Goal: Check status: Check status

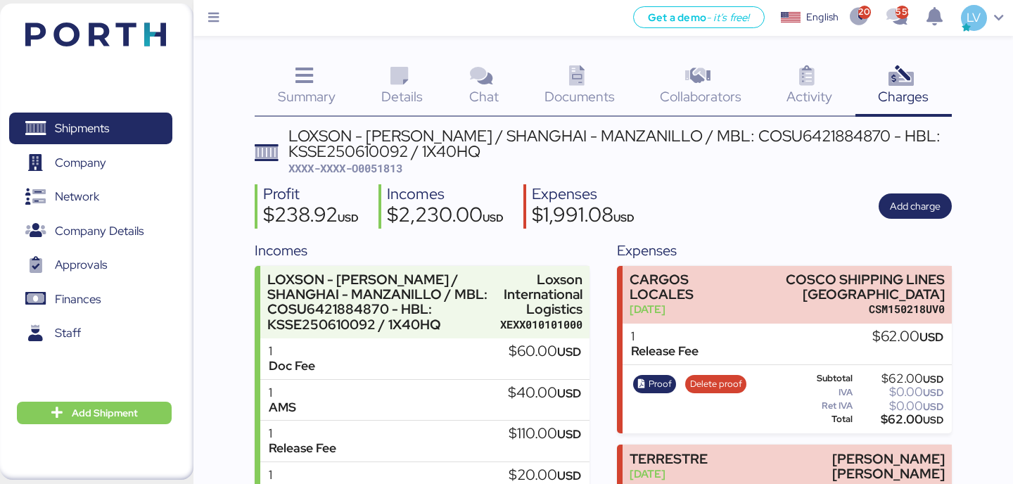
click at [146, 35] on img at bounding box center [95, 35] width 141 height 24
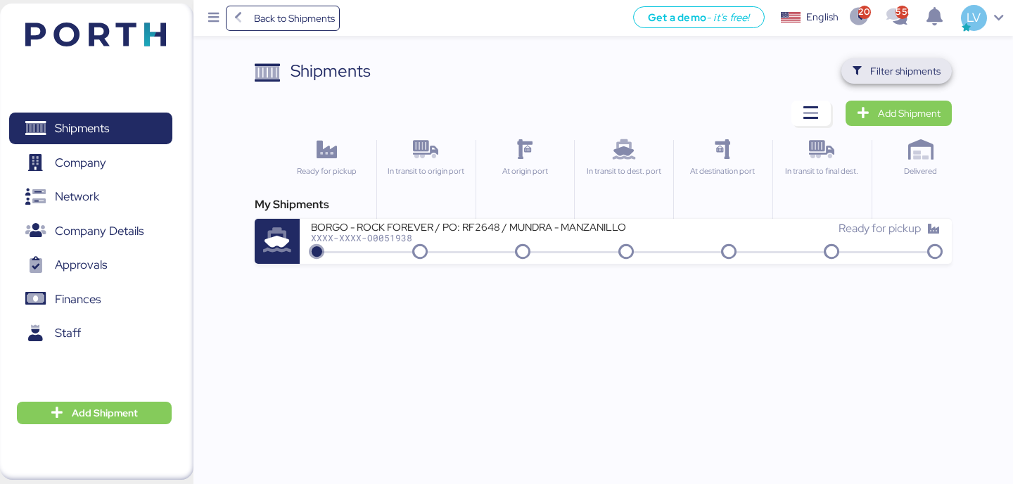
click at [851, 72] on span "Filter shipments" at bounding box center [897, 70] width 110 height 25
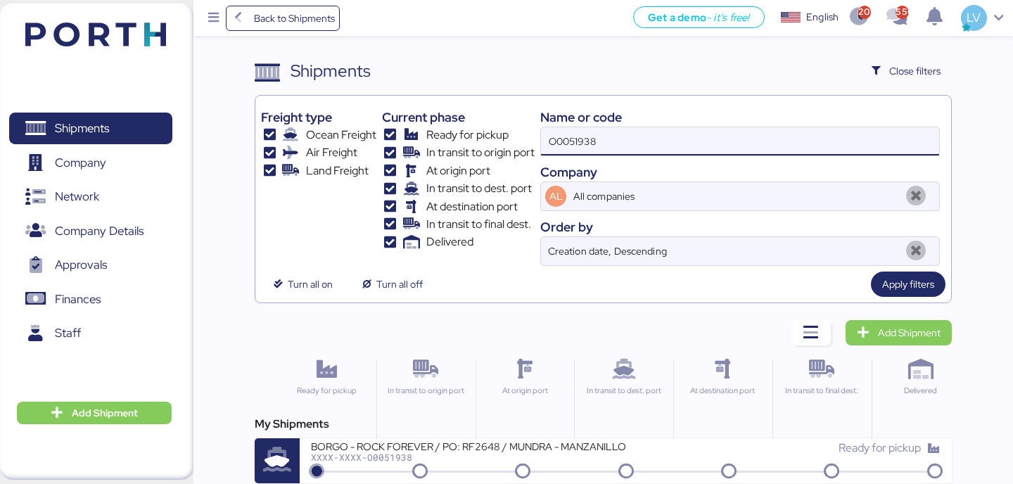
click at [590, 139] on input "O0051938" at bounding box center [740, 141] width 398 height 28
paste input "142502158045"
type input "142502158045"
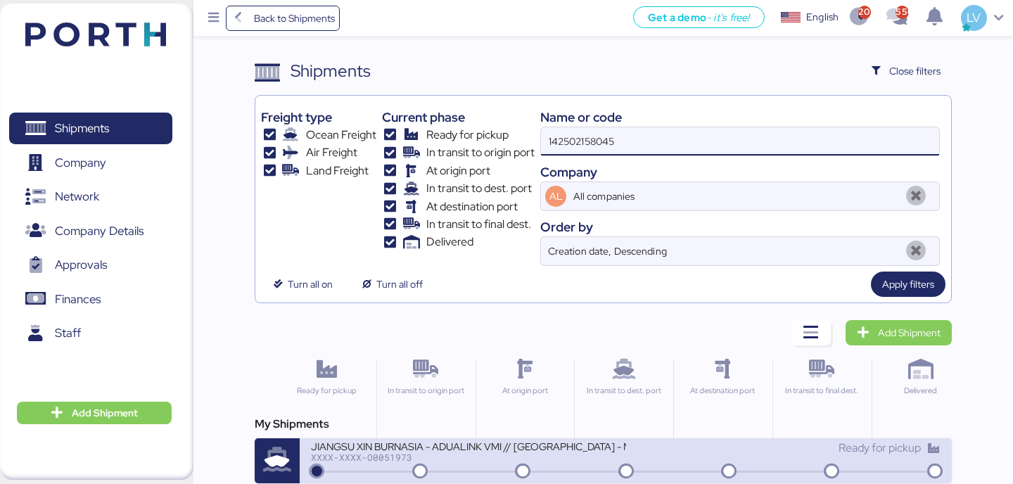
click at [350, 443] on div "JIANGSU XIN BURNASIA - ADUALINK VMI // [GEOGRAPHIC_DATA] - MANZANILLO // MBL: E…" at bounding box center [468, 446] width 315 height 12
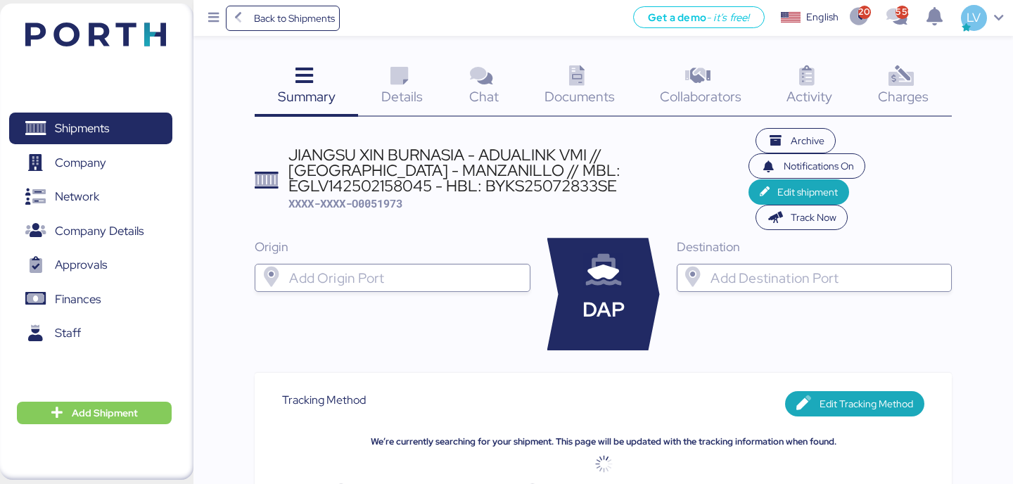
click at [934, 112] on div "Charges 0" at bounding box center [904, 87] width 96 height 58
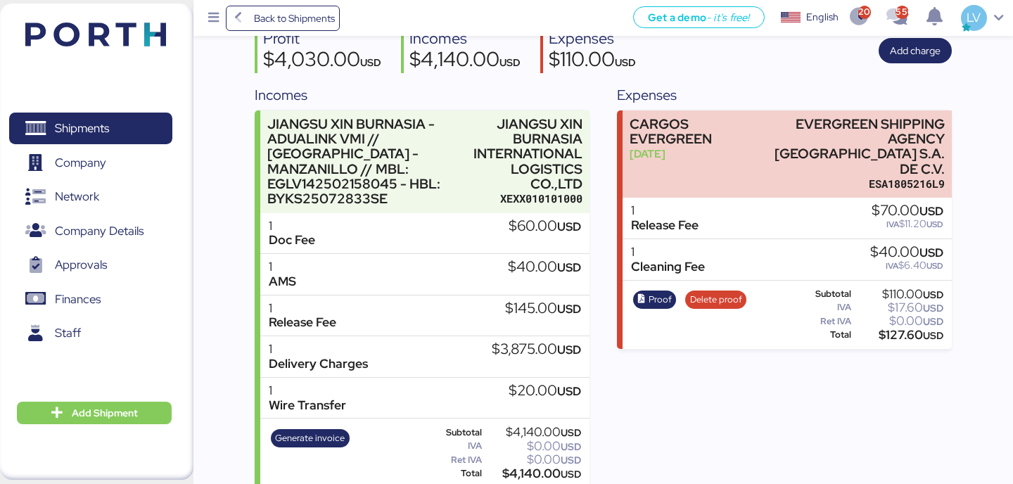
scroll to position [170, 0]
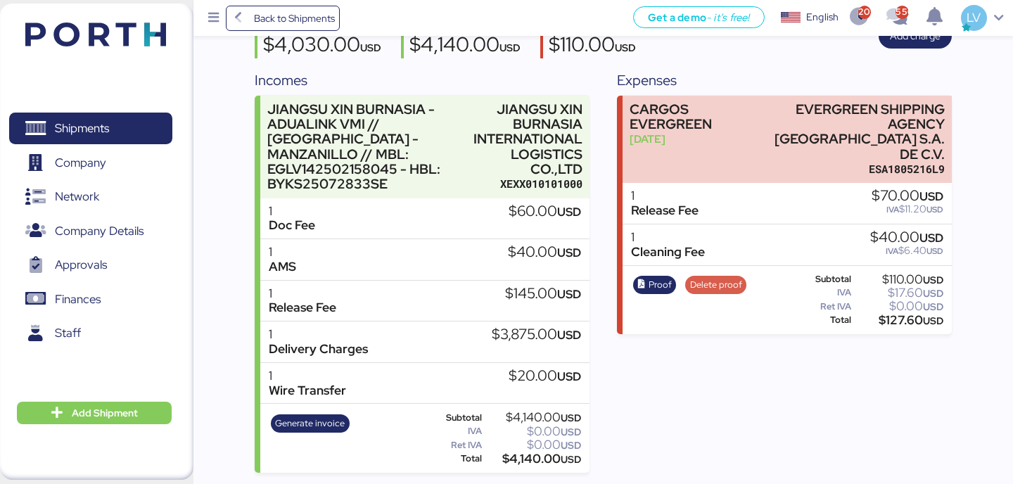
click at [711, 272] on div "Proof Delete proof" at bounding box center [689, 301] width 122 height 58
click at [712, 277] on span "Delete proof" at bounding box center [716, 284] width 52 height 15
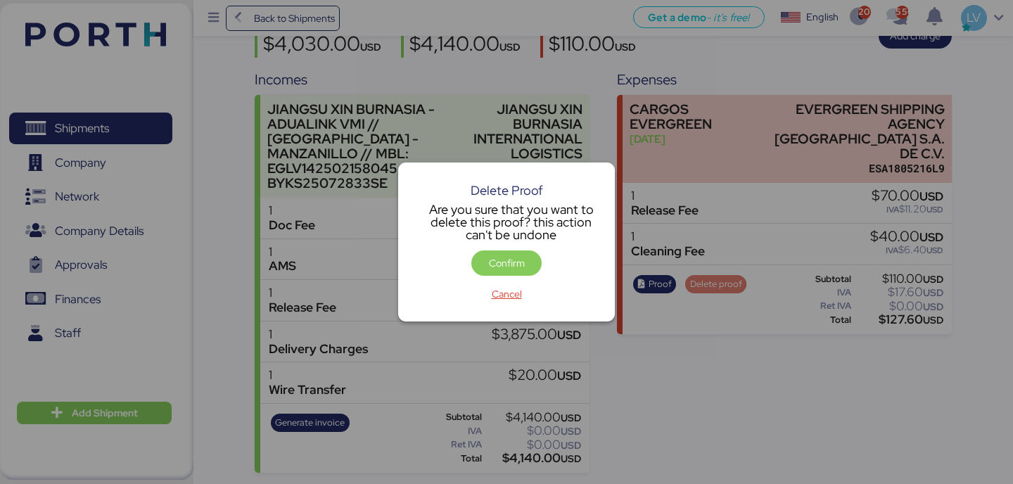
scroll to position [0, 0]
click at [496, 254] on span "Confirm" at bounding box center [507, 263] width 48 height 20
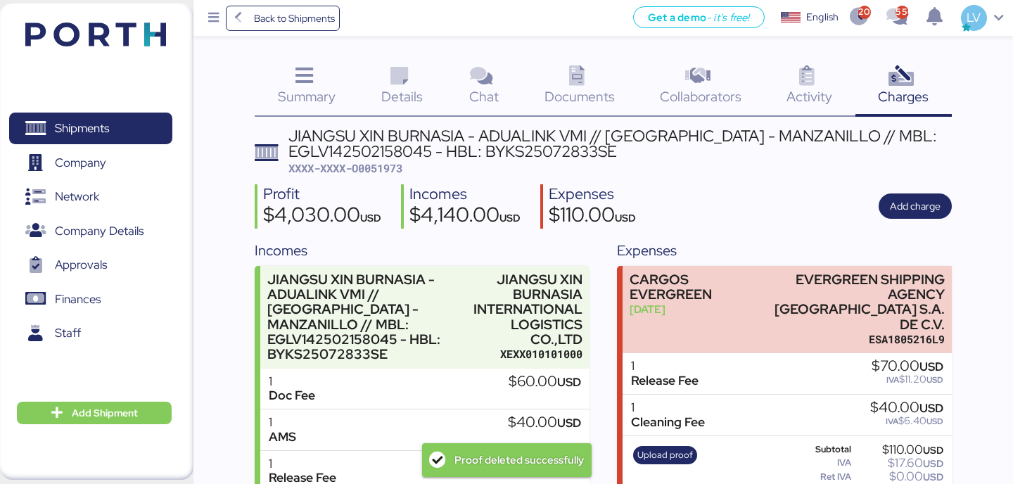
scroll to position [170, 0]
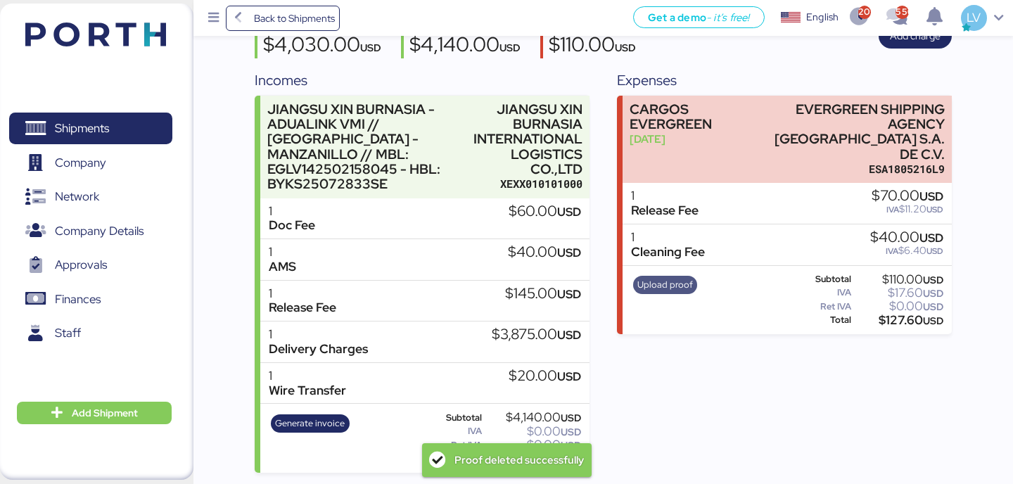
click at [668, 277] on span "Upload proof" at bounding box center [665, 284] width 56 height 15
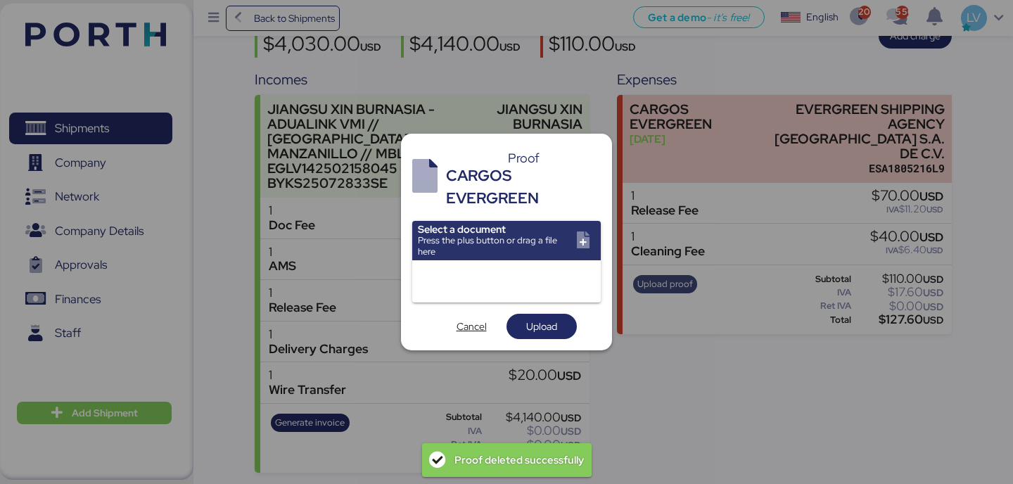
scroll to position [0, 0]
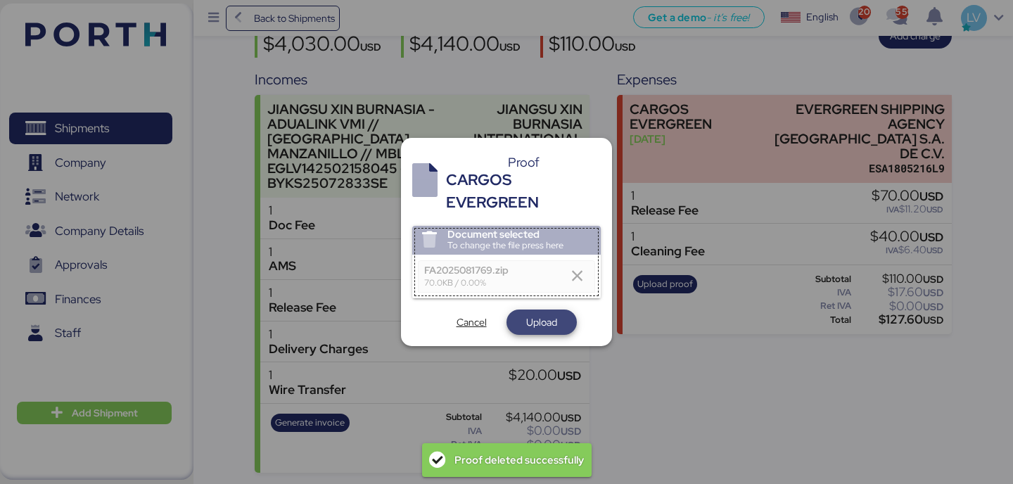
click at [530, 330] on span "Upload" at bounding box center [541, 322] width 31 height 17
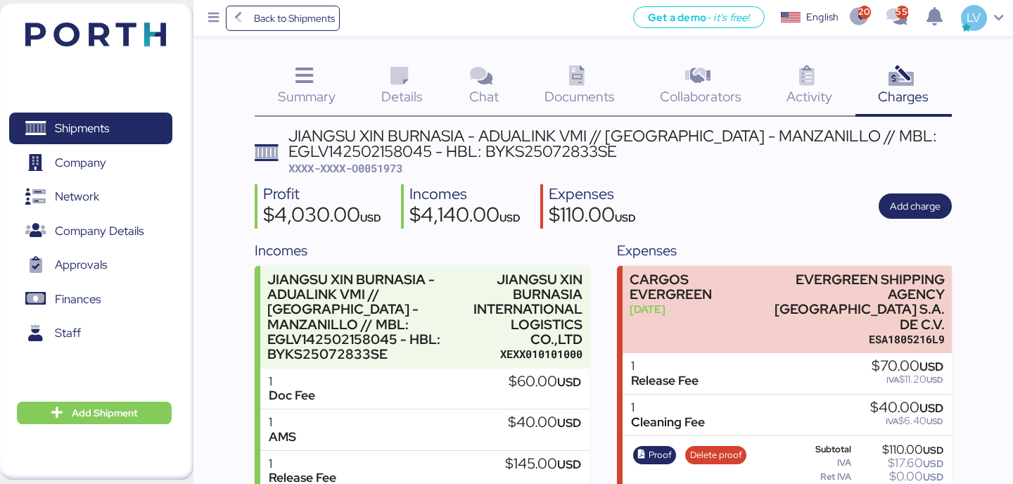
click at [375, 170] on span "XXXX-XXXX-O0051973" at bounding box center [345, 168] width 114 height 14
copy span "O0051973"
click at [255, 10] on span "Back to Shipments" at bounding box center [294, 18] width 81 height 17
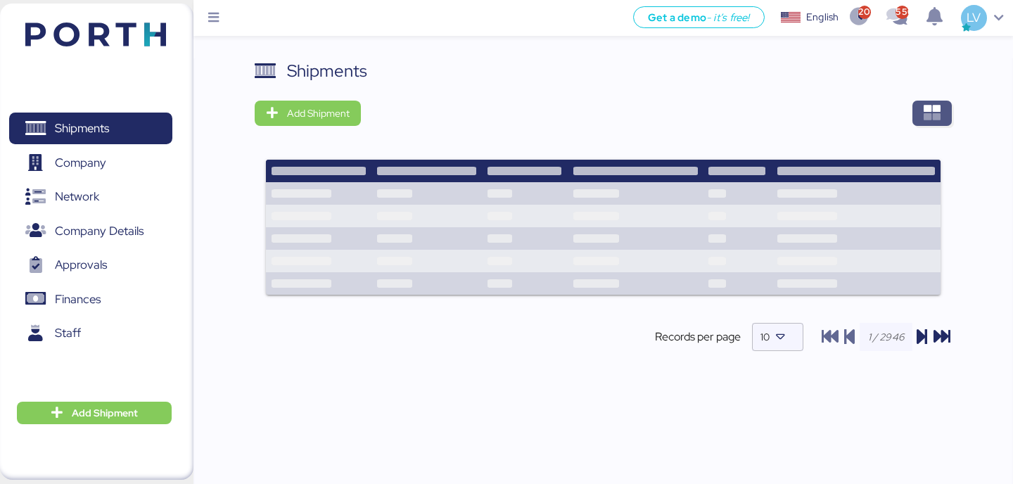
click at [913, 118] on span "button" at bounding box center [932, 113] width 39 height 25
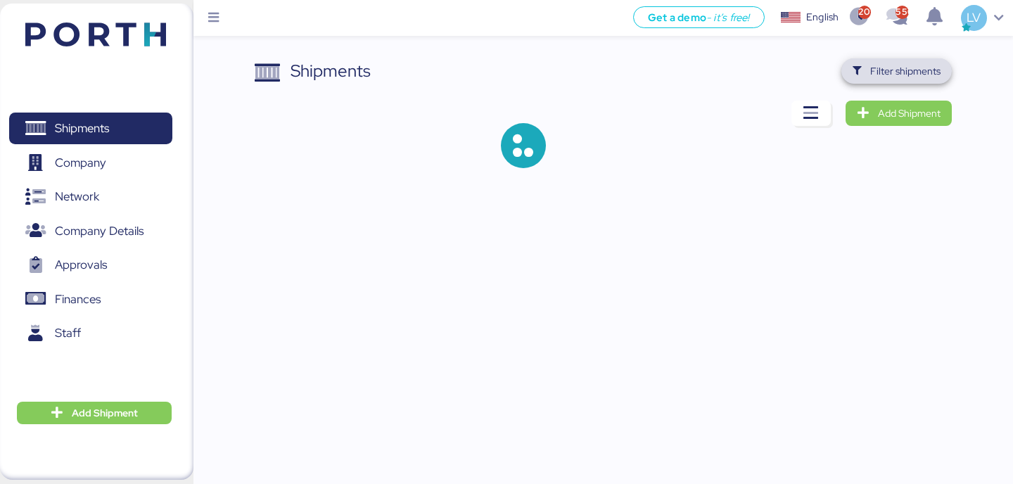
click at [887, 69] on span "Filter shipments" at bounding box center [905, 71] width 70 height 17
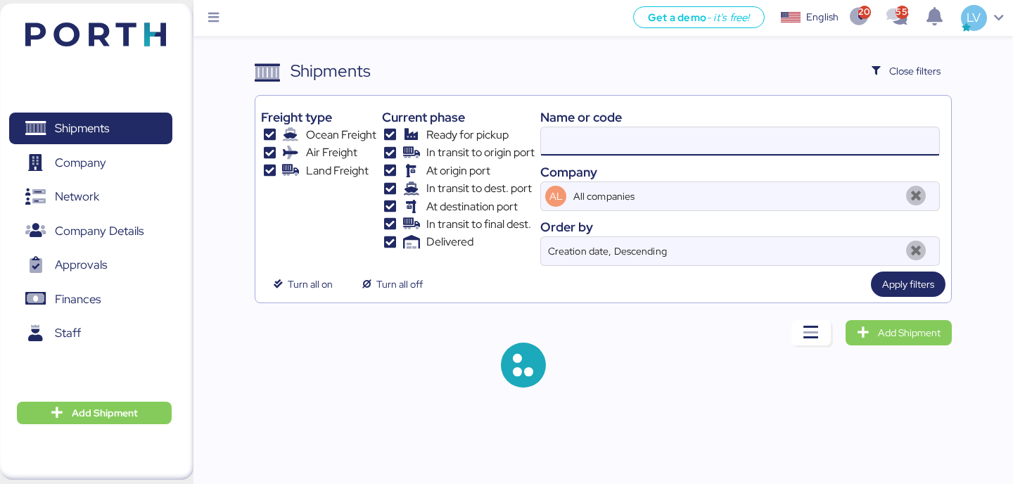
click at [793, 134] on input at bounding box center [740, 141] width 398 height 28
paste input "142502121753"
type input "142502121753"
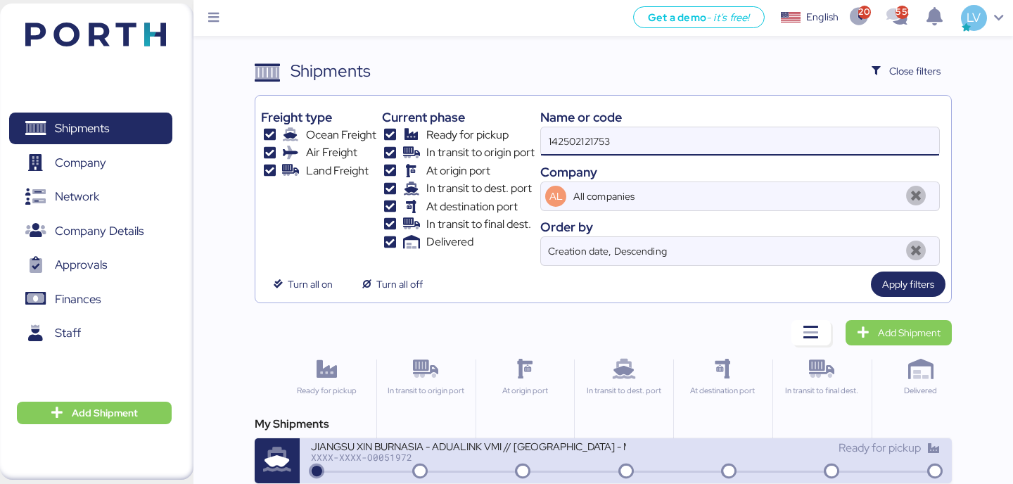
click at [492, 448] on div "JIANGSU XIN BURNASIA - ADUALINK VMI // [GEOGRAPHIC_DATA] - MANZANILLO // MBL: E…" at bounding box center [468, 446] width 315 height 12
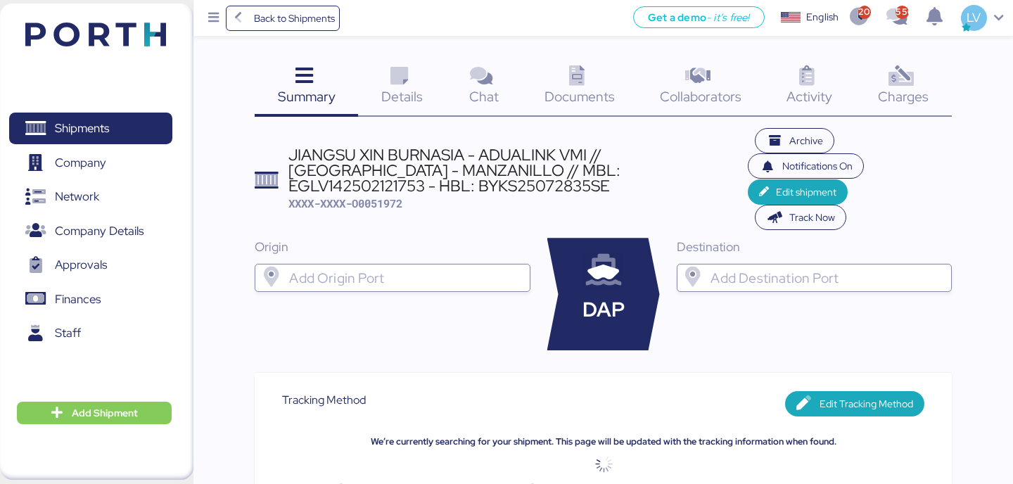
click at [913, 99] on span "Charges" at bounding box center [903, 96] width 51 height 18
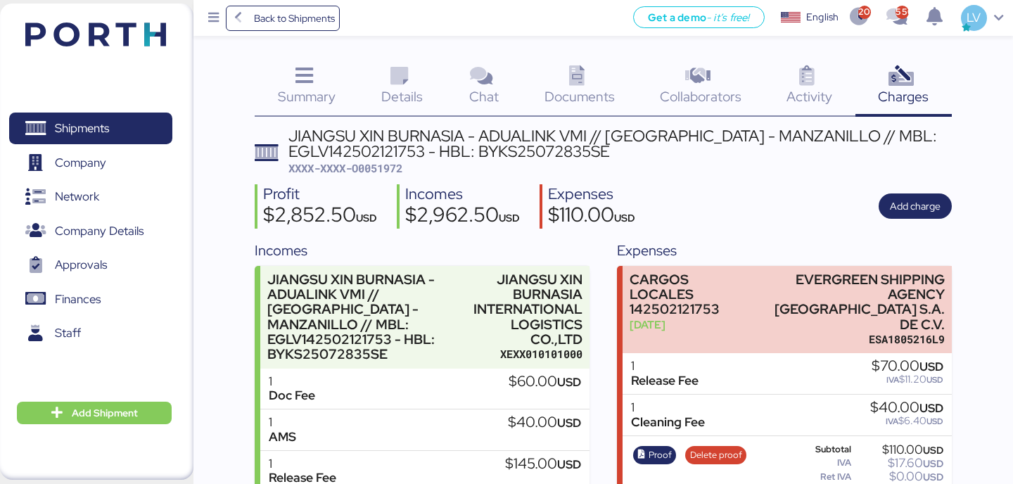
scroll to position [170, 0]
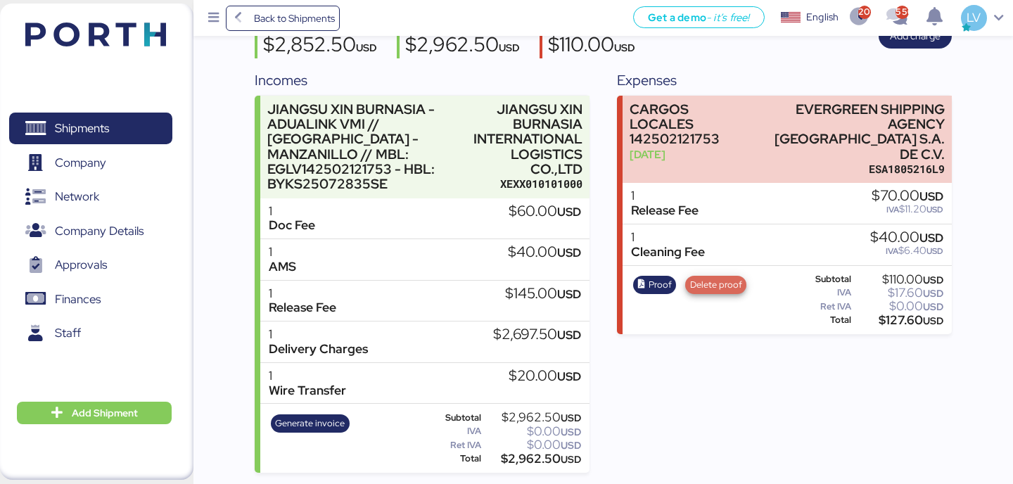
click at [723, 277] on span "Delete proof" at bounding box center [716, 284] width 52 height 15
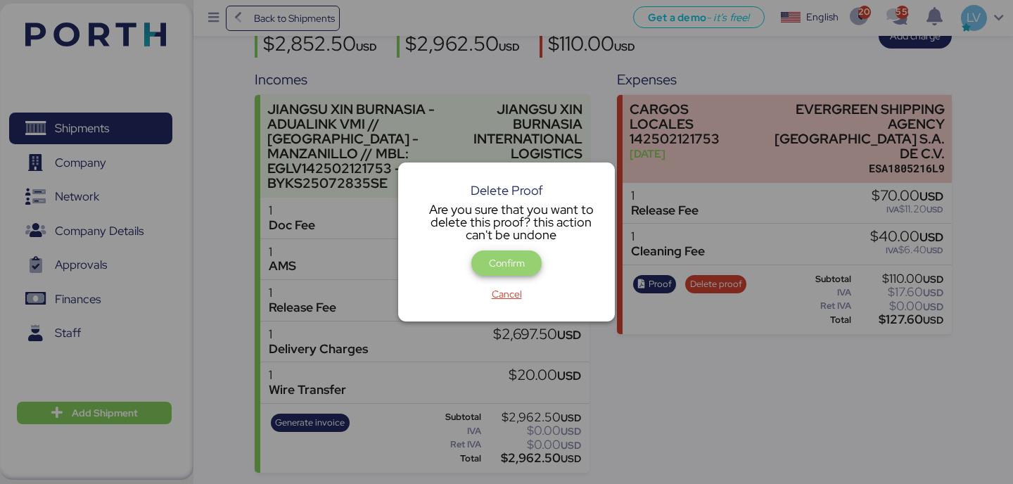
click at [497, 272] on span "Confirm" at bounding box center [507, 263] width 48 height 20
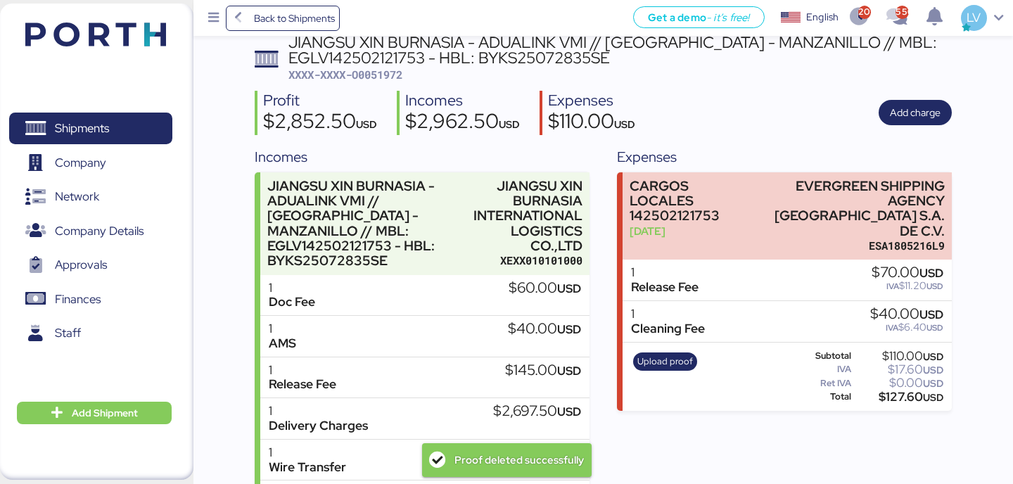
scroll to position [151, 0]
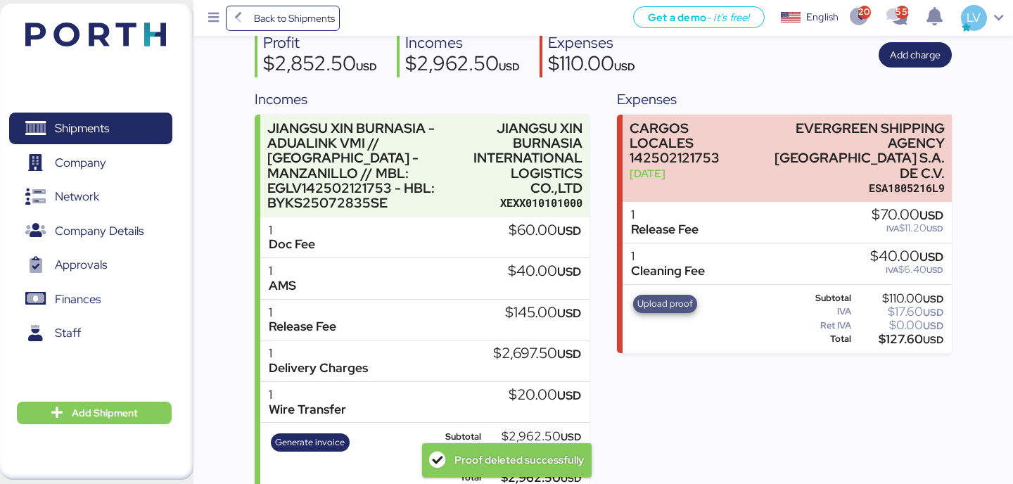
click at [666, 296] on span "Upload proof" at bounding box center [665, 303] width 56 height 15
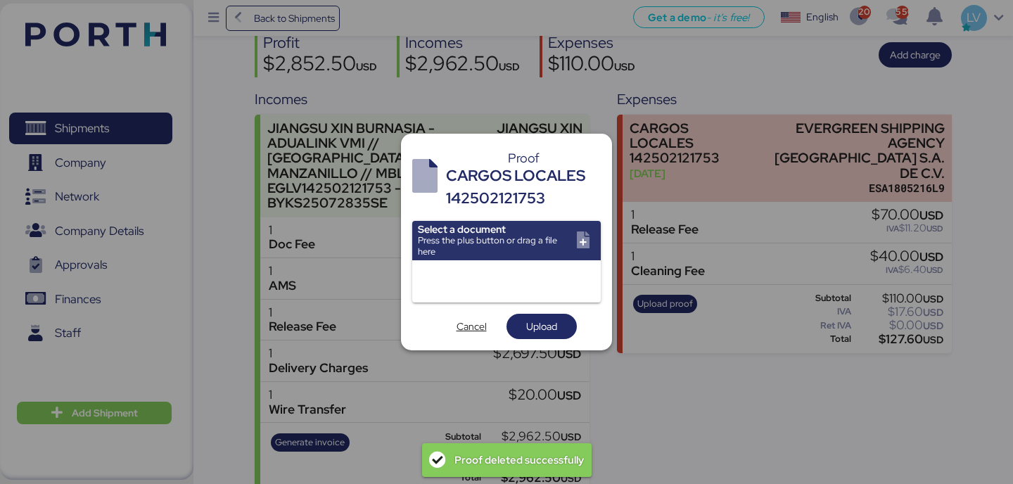
click at [500, 273] on div at bounding box center [506, 281] width 189 height 42
click at [504, 236] on input "file" at bounding box center [506, 240] width 189 height 39
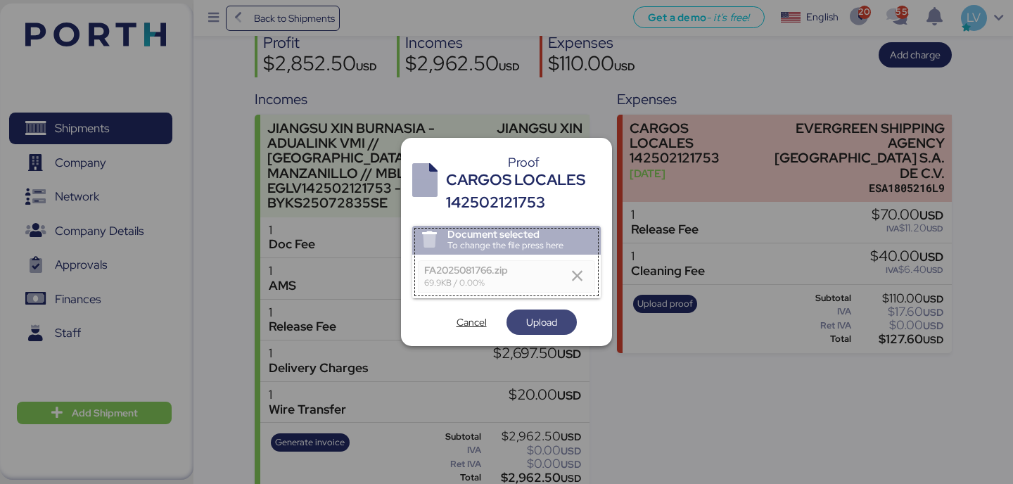
click at [545, 320] on span "Upload" at bounding box center [541, 322] width 31 height 17
